Goal: Transaction & Acquisition: Purchase product/service

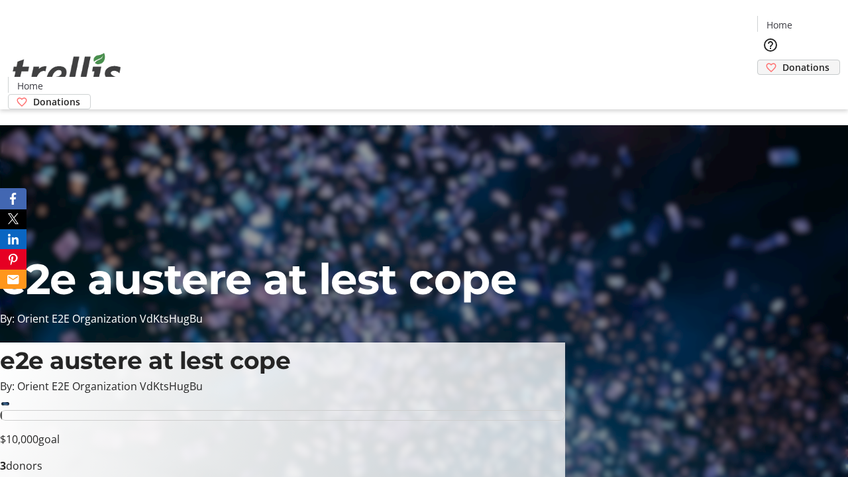
click at [782, 60] on span "Donations" at bounding box center [805, 67] width 47 height 14
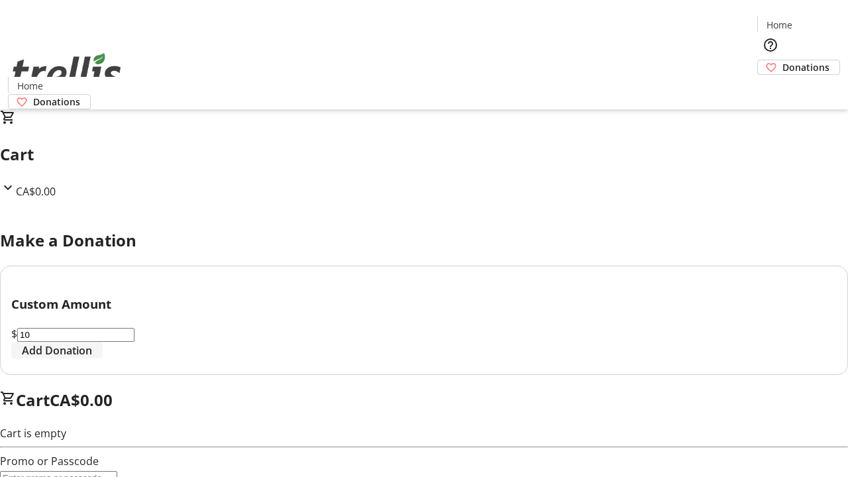
click at [92, 358] on span "Add Donation" at bounding box center [57, 350] width 70 height 16
